Goal: Task Accomplishment & Management: Manage account settings

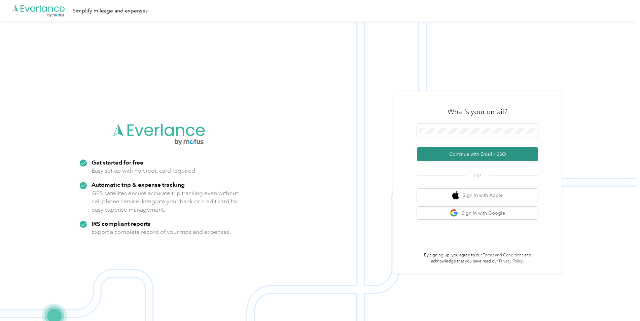
click at [459, 154] on button "Continue with Email / SSO" at bounding box center [477, 154] width 121 height 14
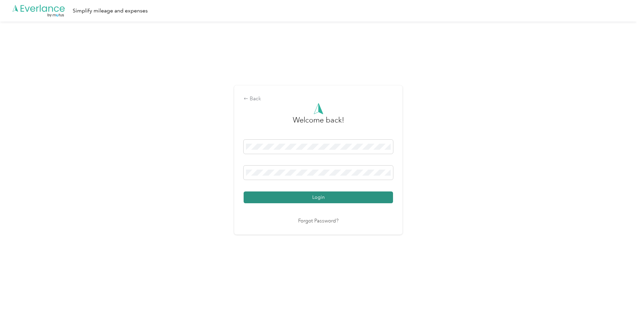
click at [269, 197] on button "Login" at bounding box center [318, 198] width 149 height 12
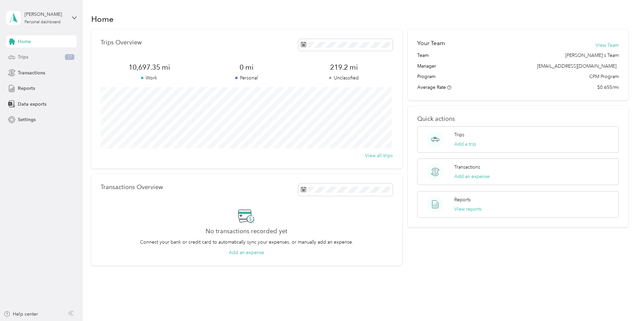
click at [18, 57] on span "Trips" at bounding box center [23, 57] width 10 height 7
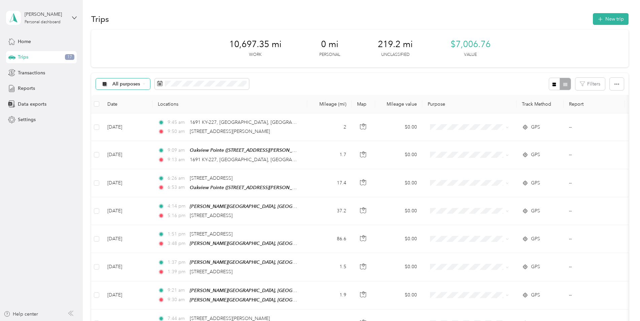
click at [132, 85] on span "All purposes" at bounding box center [126, 84] width 28 height 5
click at [129, 108] on span "Unclassified" at bounding box center [136, 107] width 49 height 7
click at [553, 84] on icon "button" at bounding box center [555, 84] width 4 height 4
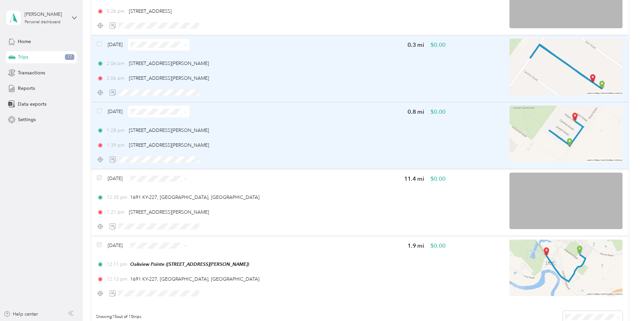
scroll to position [808, 0]
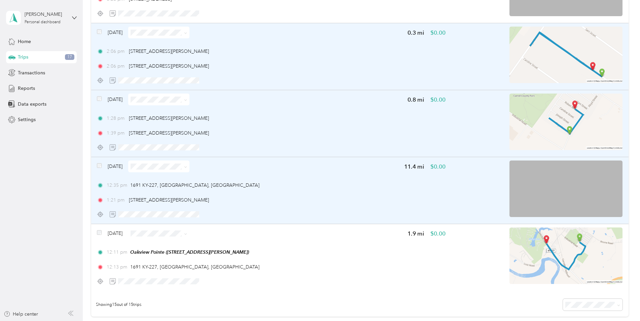
click at [94, 168] on div "[DATE] 11.4 mi $0.00 12:35 pm [STREET_ADDRESS] 1:21 pm [STREET_ADDRESS][PERSON_…" at bounding box center [360, 190] width 538 height 67
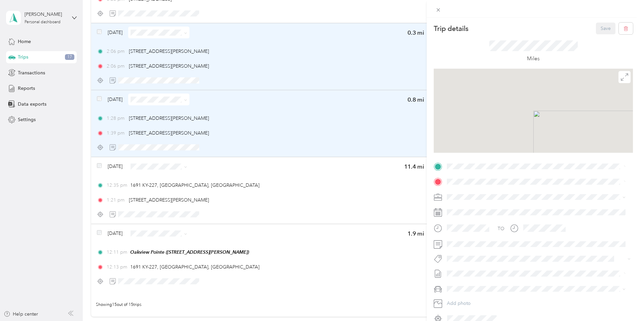
click at [101, 167] on div "Trip details Save This trip cannot be edited because it is either under review,…" at bounding box center [320, 160] width 640 height 321
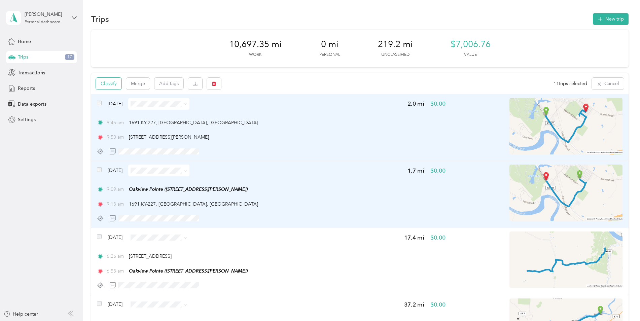
click at [106, 84] on button "Classify" at bounding box center [109, 84] width 26 height 12
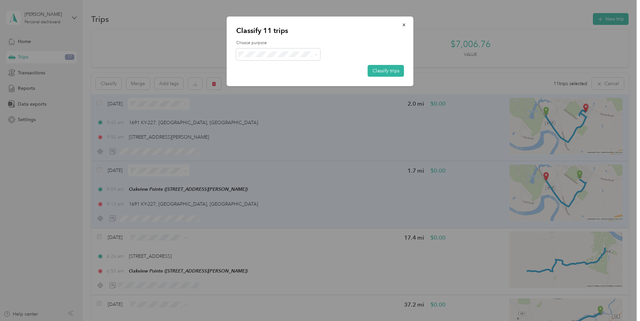
click at [299, 68] on span "Flagship Communities" at bounding box center [284, 66] width 63 height 7
click at [384, 69] on button "Classify trips" at bounding box center [386, 71] width 36 height 12
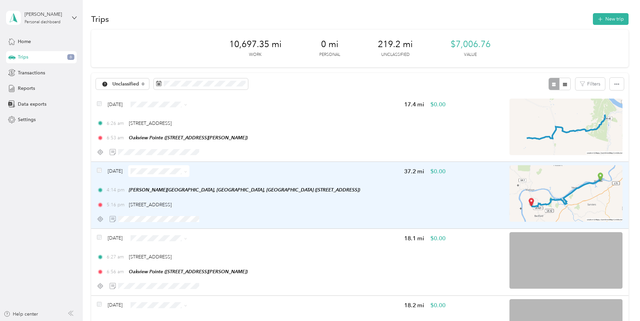
click at [280, 176] on div "[DATE] 37.2 mi $0.00" at bounding box center [271, 171] width 348 height 12
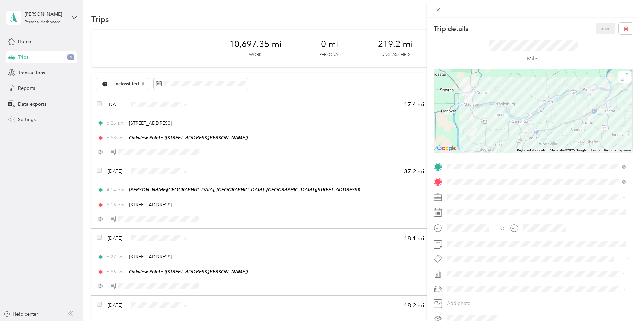
click at [484, 234] on span "[STREET_ADDRESS][PERSON_NAME]" at bounding box center [500, 237] width 80 height 6
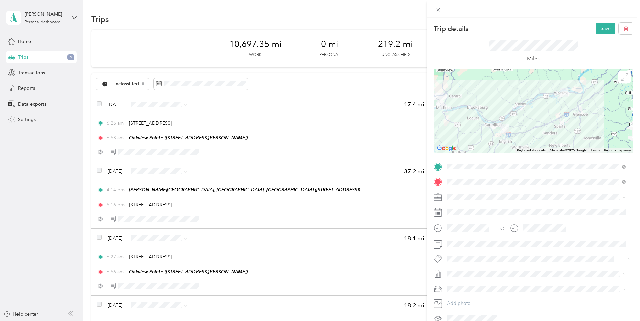
click at [464, 209] on span "Flagship Communities" at bounding box center [472, 209] width 47 height 6
click at [598, 24] on button "Save" at bounding box center [606, 29] width 20 height 12
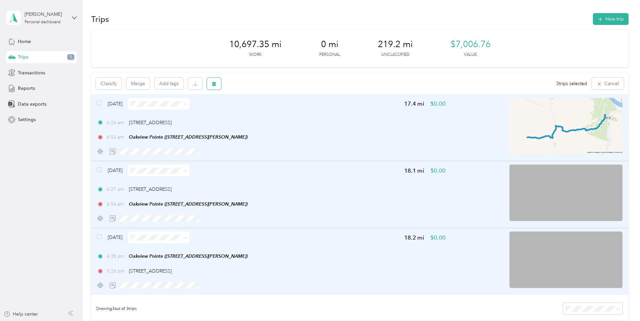
click at [217, 84] on button "button" at bounding box center [214, 84] width 14 height 12
drag, startPoint x: 264, startPoint y: 112, endPoint x: 301, endPoint y: 99, distance: 39.3
click at [265, 112] on button "Yes" at bounding box center [263, 111] width 13 height 11
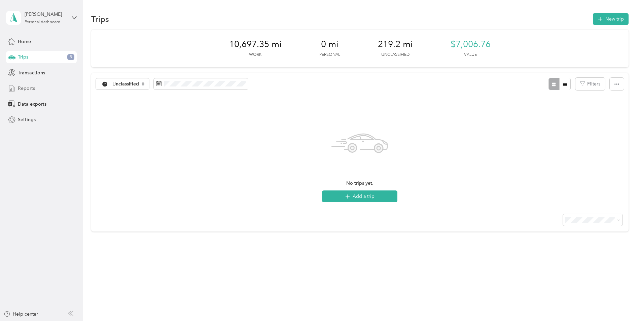
click at [26, 88] on span "Reports" at bounding box center [26, 88] width 17 height 7
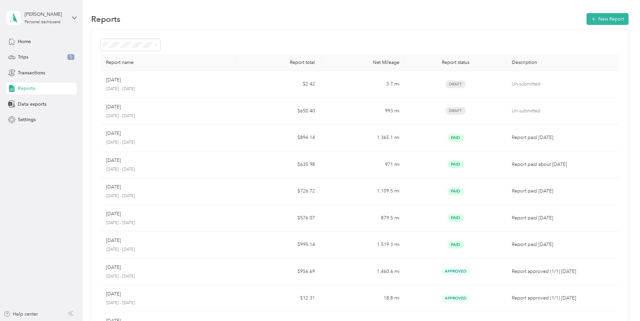
click at [201, 114] on p "[DATE] - [DATE]" at bounding box center [168, 116] width 125 height 6
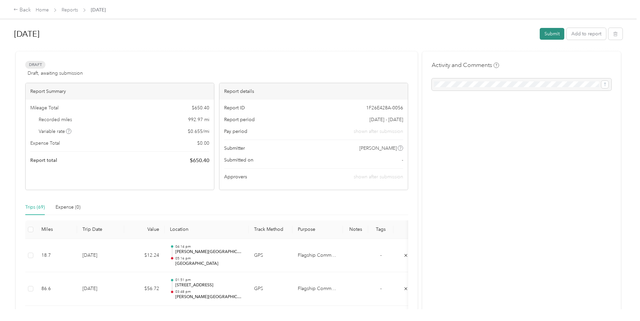
click at [556, 33] on button "Submit" at bounding box center [552, 34] width 25 height 12
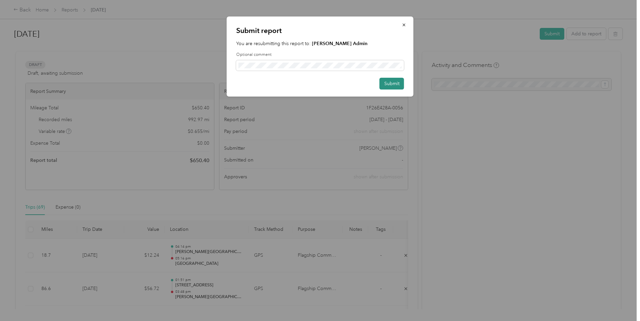
click at [390, 84] on button "Submit" at bounding box center [392, 84] width 25 height 12
